Goal: Transaction & Acquisition: Purchase product/service

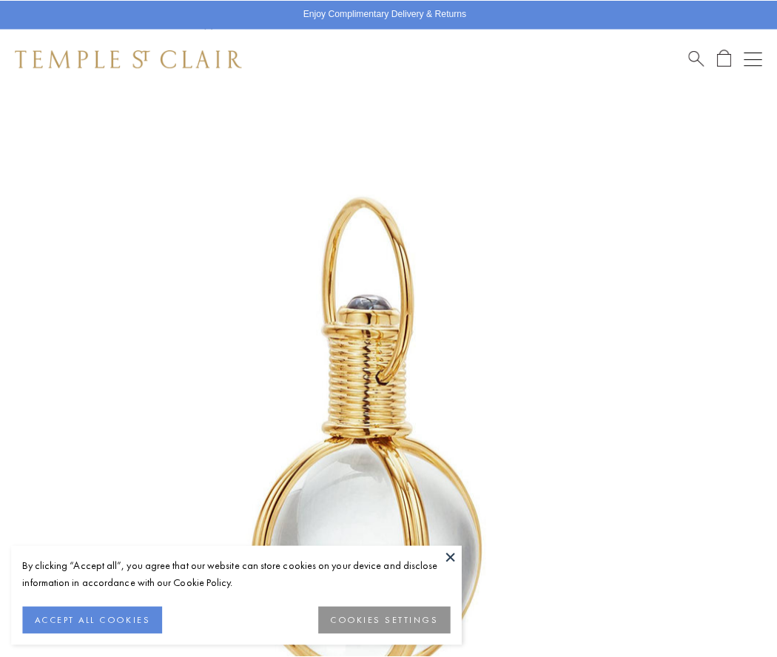
scroll to position [383, 0]
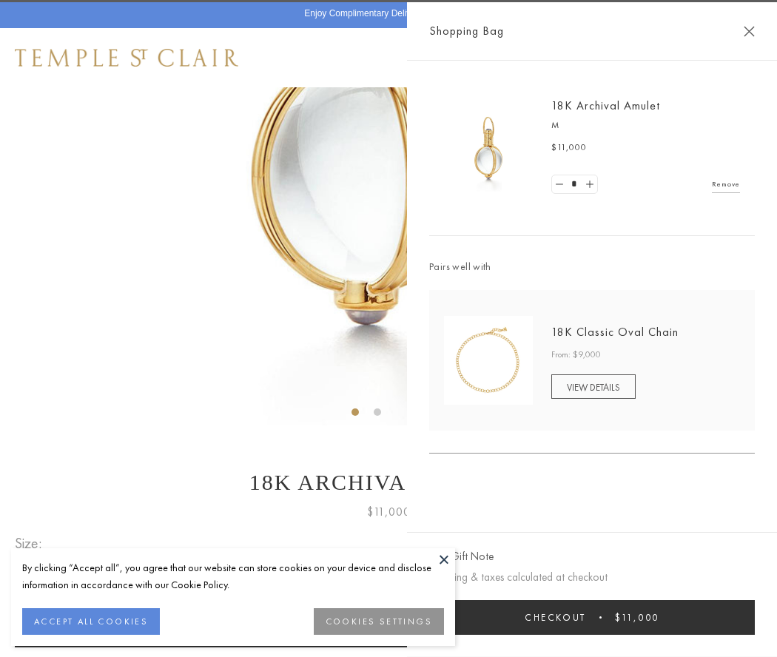
click at [592, 617] on button "Checkout $11,000" at bounding box center [592, 617] width 326 height 35
